Goal: Communication & Community: Answer question/provide support

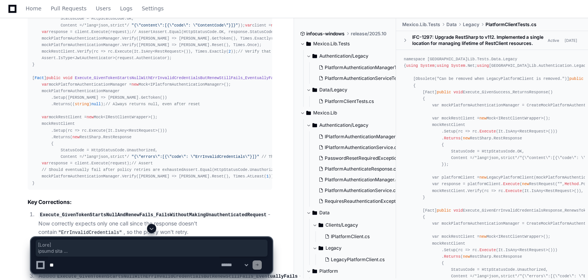
scroll to position [6228, 0]
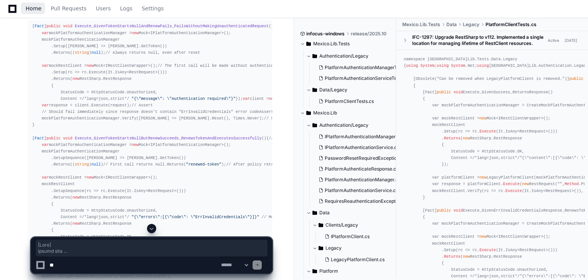
click at [27, 8] on span "Home" at bounding box center [34, 8] width 16 height 5
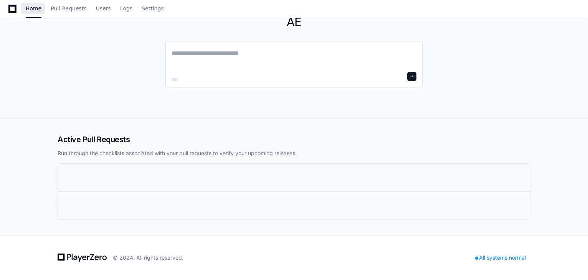
click at [221, 70] on textarea at bounding box center [294, 59] width 245 height 22
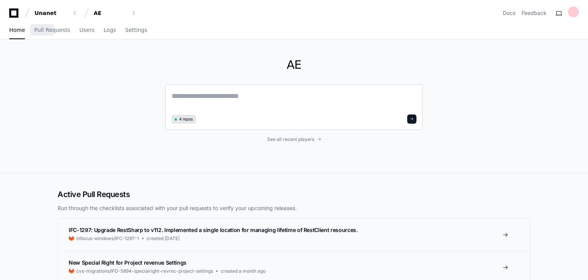
click at [243, 94] on textarea at bounding box center [294, 102] width 245 height 22
click at [220, 89] on div "4 repos" at bounding box center [294, 107] width 258 height 46
click at [232, 104] on textarea at bounding box center [294, 102] width 245 height 22
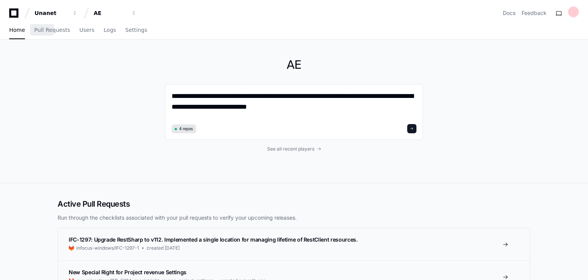
drag, startPoint x: 88, startPoint y: 190, endPoint x: 98, endPoint y: 183, distance: 12.4
click at [304, 114] on textarea "**********" at bounding box center [294, 106] width 245 height 31
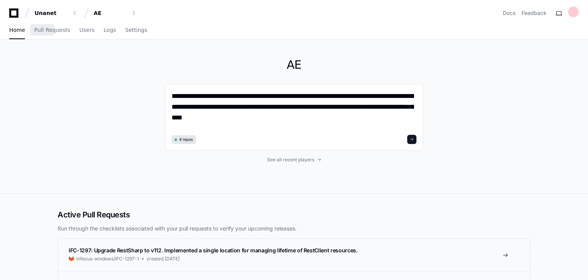
drag, startPoint x: 259, startPoint y: 190, endPoint x: 263, endPoint y: 186, distance: 6.3
click at [259, 190] on div "**********" at bounding box center [294, 117] width 258 height 154
click at [295, 122] on textarea "**********" at bounding box center [294, 112] width 245 height 42
drag, startPoint x: 217, startPoint y: 209, endPoint x: 246, endPoint y: 180, distance: 40.7
click at [217, 209] on h2 "Active Pull Requests" at bounding box center [294, 214] width 473 height 11
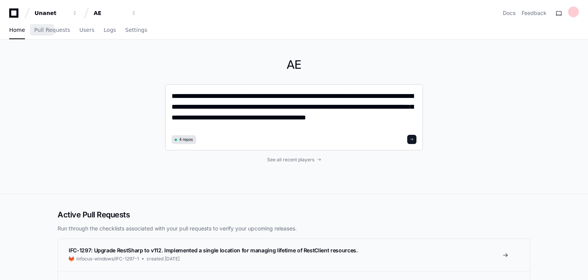
click at [407, 119] on textarea "**********" at bounding box center [294, 112] width 245 height 42
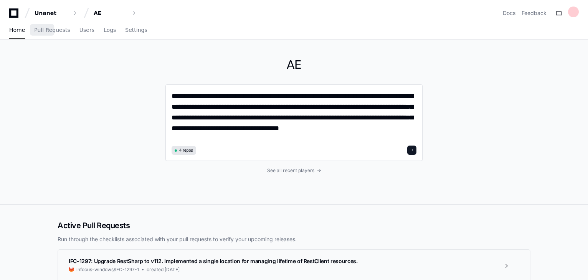
type textarea "**********"
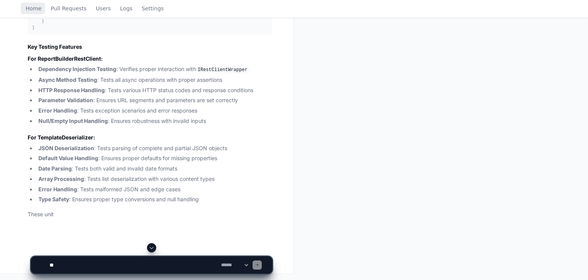
scroll to position [3288, 0]
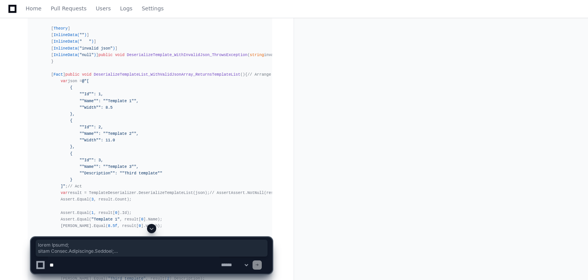
scroll to position [2336, 0]
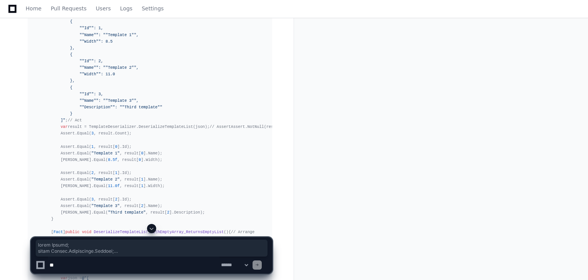
drag, startPoint x: 32, startPoint y: 113, endPoint x: 147, endPoint y: 168, distance: 127.4
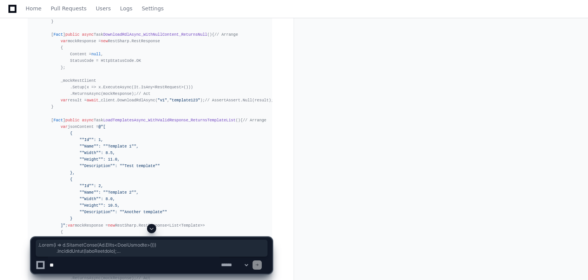
scroll to position [432, 0]
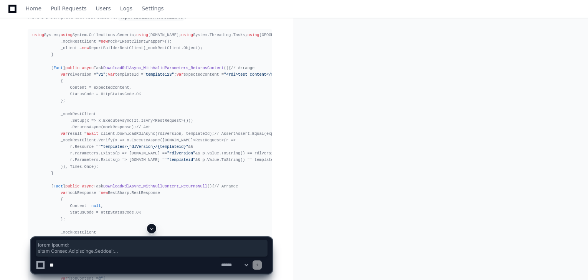
drag, startPoint x: 41, startPoint y: 187, endPoint x: 31, endPoint y: 35, distance: 152.0
copy div "using System; using System.Collections.Generic; using System.Net; using System.…"
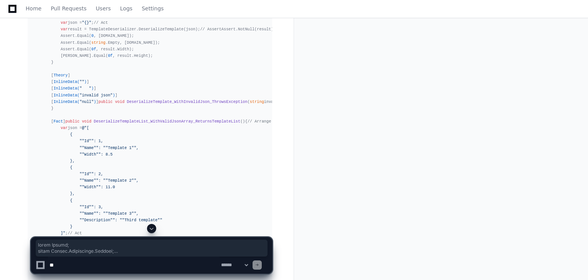
scroll to position [2367, 0]
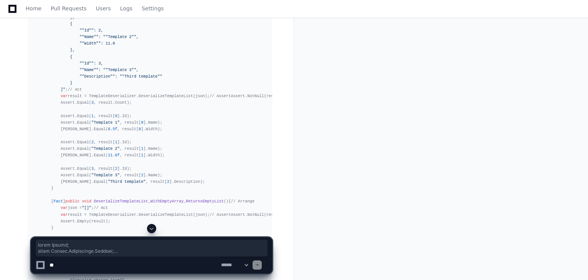
drag, startPoint x: 33, startPoint y: 84, endPoint x: 161, endPoint y: 168, distance: 152.3
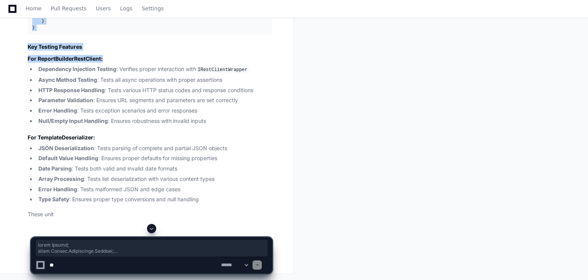
scroll to position [4118, 0]
drag, startPoint x: 31, startPoint y: 85, endPoint x: 177, endPoint y: 122, distance: 150.6
copy div "using System; using System.Collections.Generic; using Mexico.Lib.Data.ReportBui…"
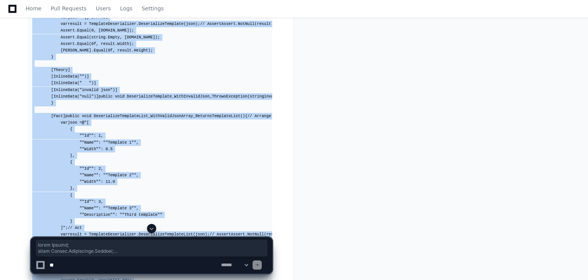
scroll to position [2213, 0]
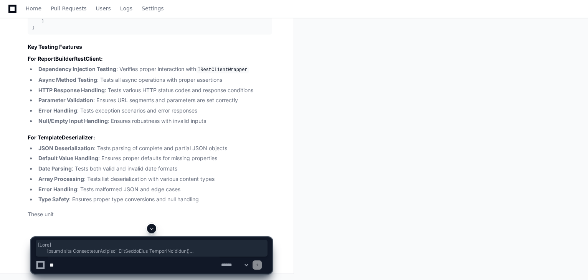
scroll to position [4087, 0]
drag, startPoint x: 50, startPoint y: 123, endPoint x: 126, endPoint y: 137, distance: 77.7
copy div "[ Fact ] public void DeserializeTemplate_WithValidJson_ReturnsTemplate () { // …"
click at [88, 266] on textarea at bounding box center [134, 265] width 172 height 17
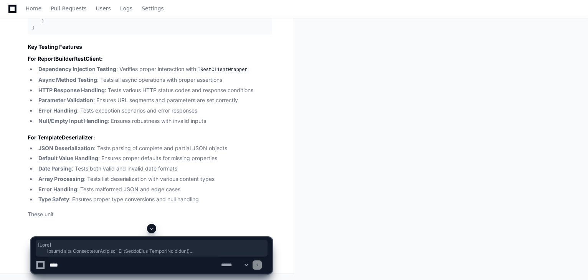
click at [95, 257] on div "**********" at bounding box center [152, 255] width 242 height 37
click at [96, 270] on textarea at bounding box center [134, 265] width 172 height 17
click at [98, 269] on textarea at bounding box center [134, 265] width 172 height 17
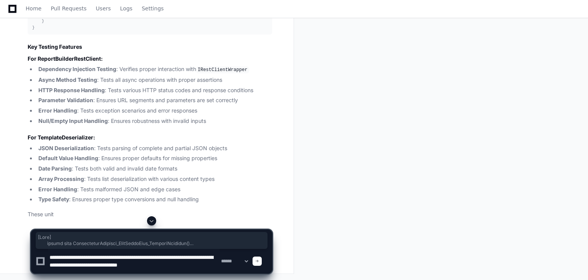
type textarea "**********"
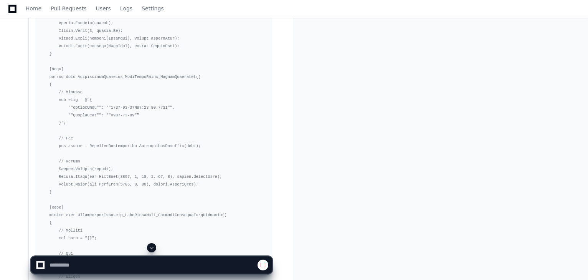
scroll to position [4333, 0]
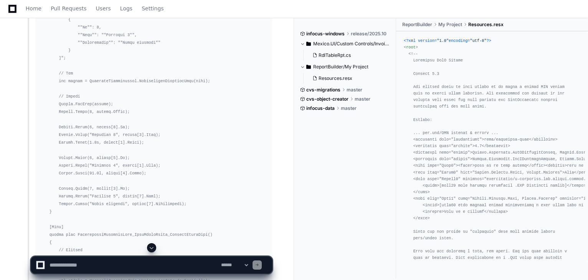
click at [151, 248] on span at bounding box center [152, 248] width 6 height 6
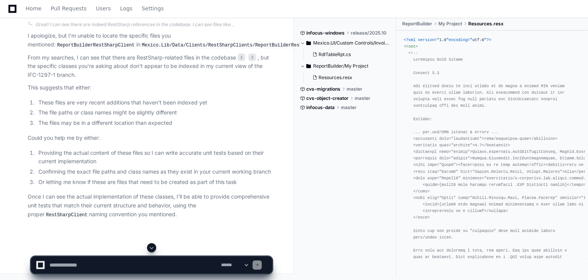
scroll to position [7024, 0]
click at [66, 259] on textarea at bounding box center [134, 265] width 172 height 17
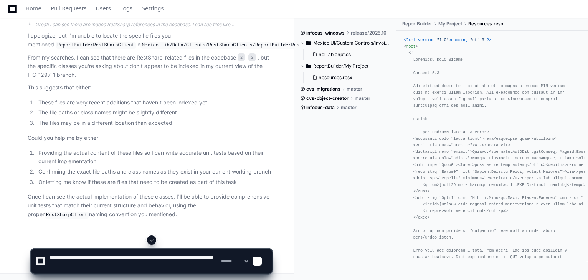
type textarea "**********"
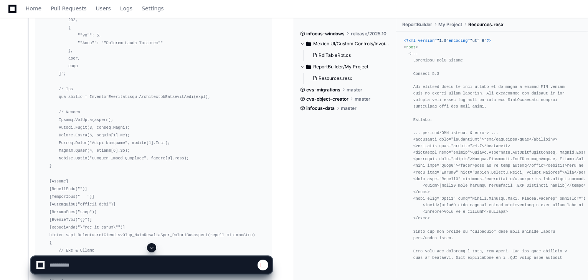
scroll to position [6404, 0]
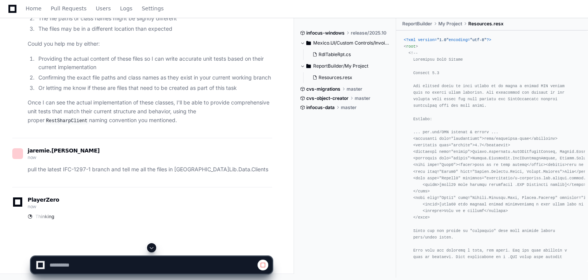
drag, startPoint x: 157, startPoint y: 242, endPoint x: 160, endPoint y: 246, distance: 4.9
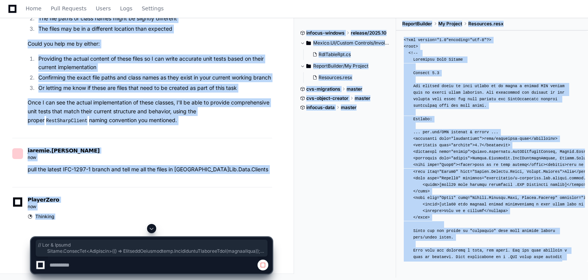
click at [154, 227] on span at bounding box center [152, 228] width 6 height 6
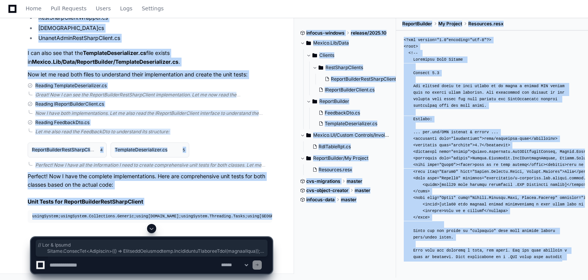
scroll to position [7425, 0]
click at [145, 227] on div at bounding box center [152, 228] width 242 height 9
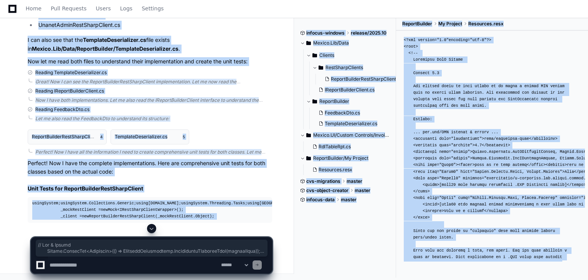
click at [149, 227] on span at bounding box center [152, 228] width 6 height 6
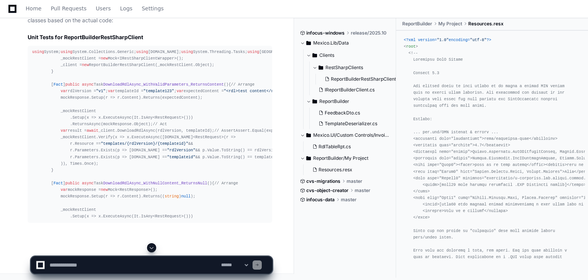
scroll to position [8357, 0]
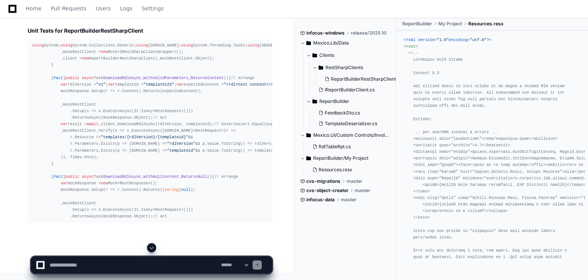
click at [114, 264] on textarea at bounding box center [134, 265] width 172 height 17
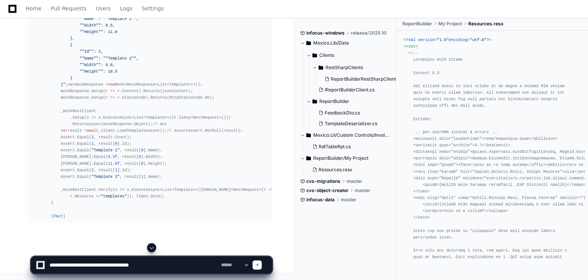
type textarea "**********"
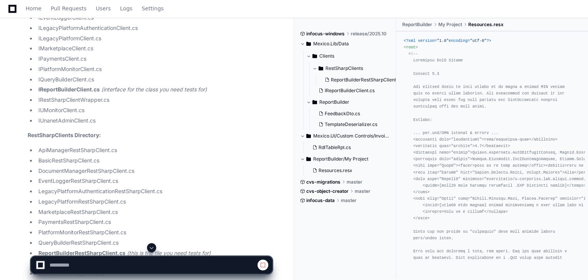
scroll to position [7733, 0]
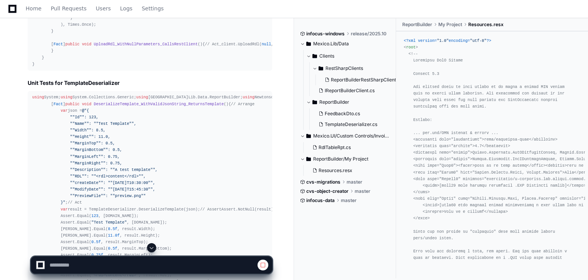
click at [149, 250] on span at bounding box center [152, 248] width 6 height 6
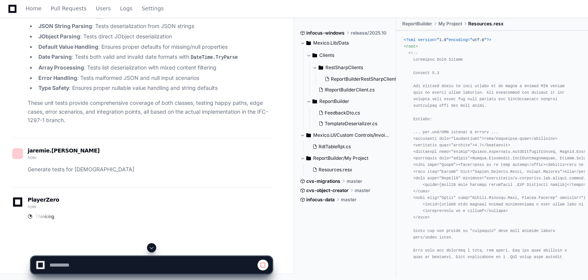
scroll to position [12128, 0]
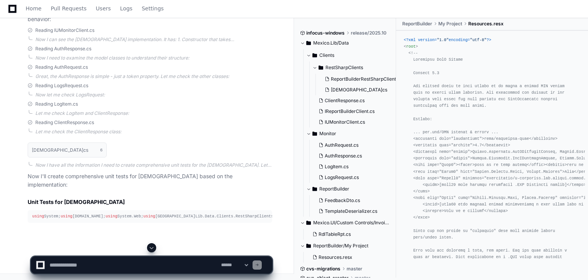
click at [149, 246] on button at bounding box center [151, 247] width 9 height 9
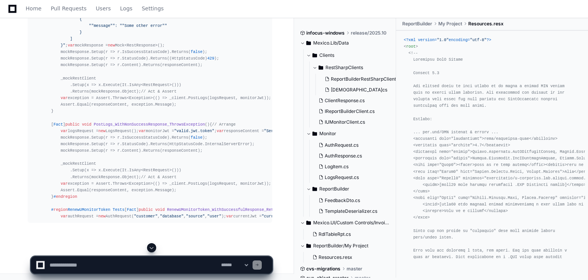
scroll to position [12532, 0]
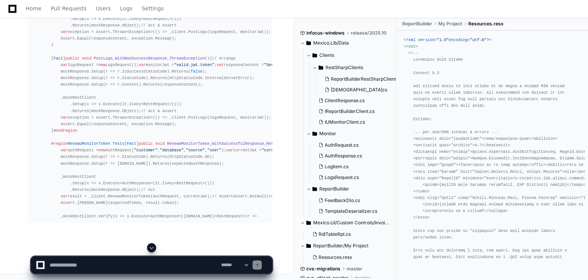
click at [151, 246] on span at bounding box center [152, 248] width 6 height 6
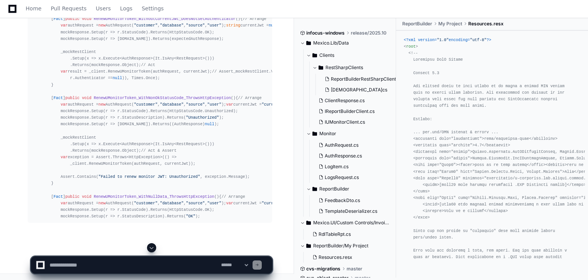
scroll to position [12501, 0]
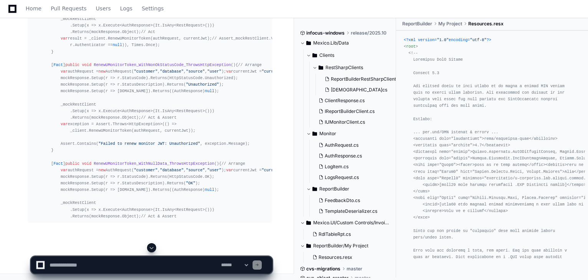
drag, startPoint x: 98, startPoint y: 109, endPoint x: 43, endPoint y: 82, distance: 61.0
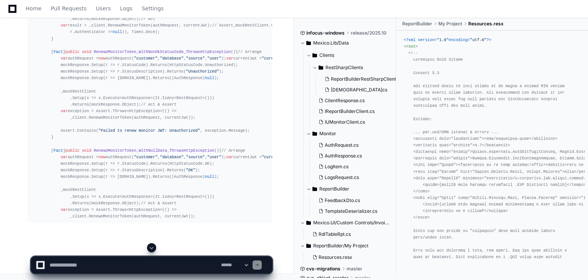
click at [152, 248] on span at bounding box center [152, 248] width 6 height 6
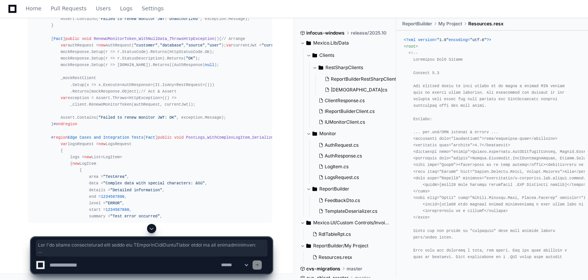
scroll to position [14612, 0]
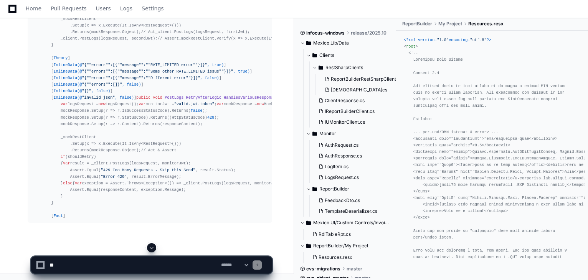
scroll to position [13332, 0]
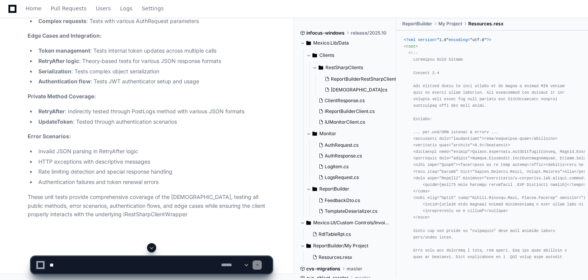
click at [152, 247] on span at bounding box center [152, 248] width 6 height 6
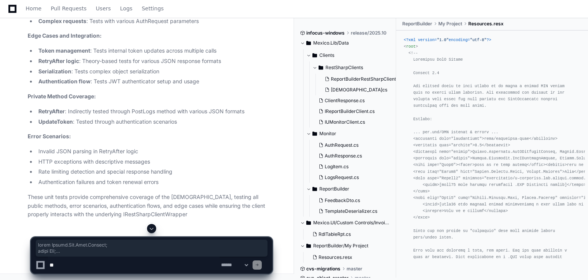
scroll to position [12477, 0]
drag, startPoint x: 45, startPoint y: 107, endPoint x: 32, endPoint y: 102, distance: 14.0
copy div "using System; using [DOMAIN_NAME]; using System.Web; using [GEOGRAPHIC_DATA]Lib…"
